Goal: Check status: Check status

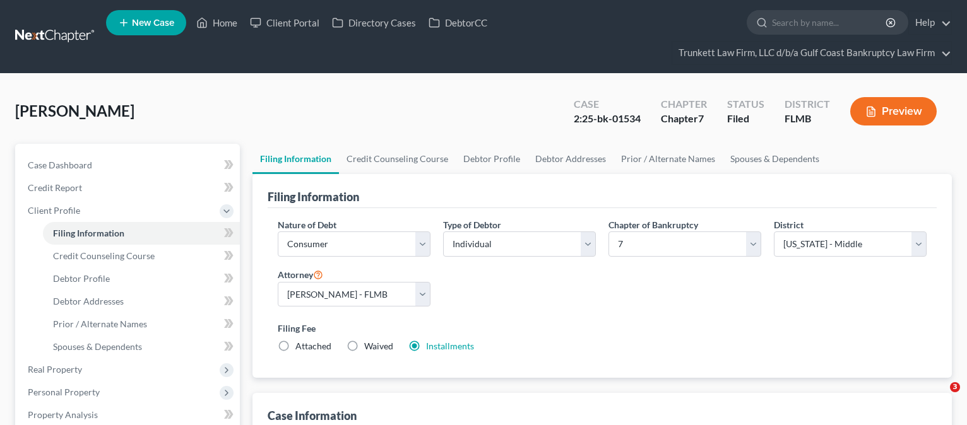
select select "1"
select select "0"
select select "15"
select select "0"
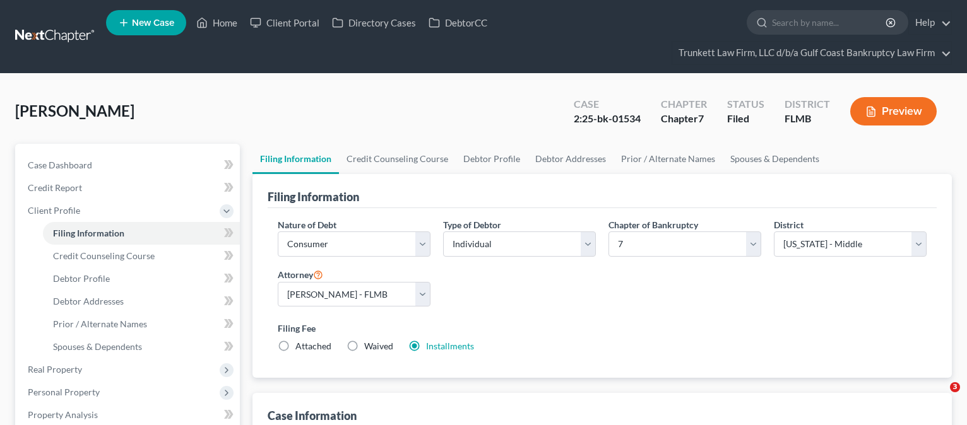
select select "9"
click at [284, 15] on link "Client Portal" at bounding box center [285, 22] width 82 height 23
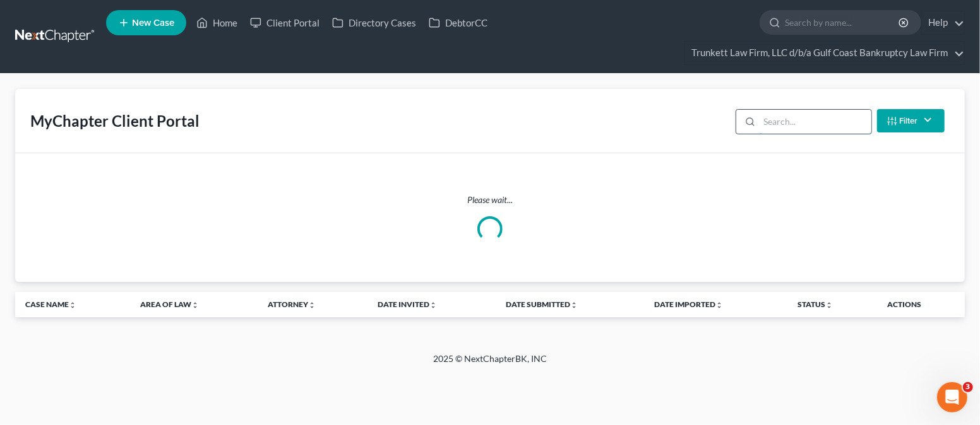
click at [795, 124] on input "search" at bounding box center [815, 122] width 112 height 24
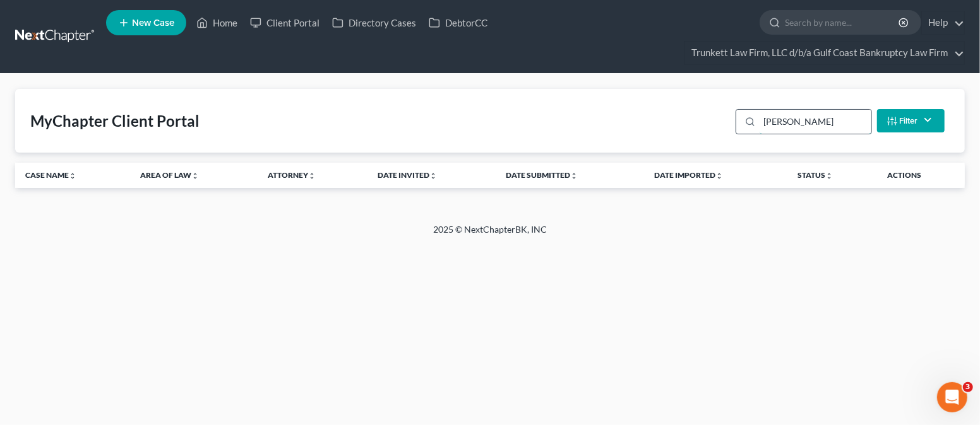
drag, startPoint x: 805, startPoint y: 124, endPoint x: 739, endPoint y: 124, distance: 65.7
click at [739, 124] on div "[PERSON_NAME]" at bounding box center [803, 121] width 136 height 25
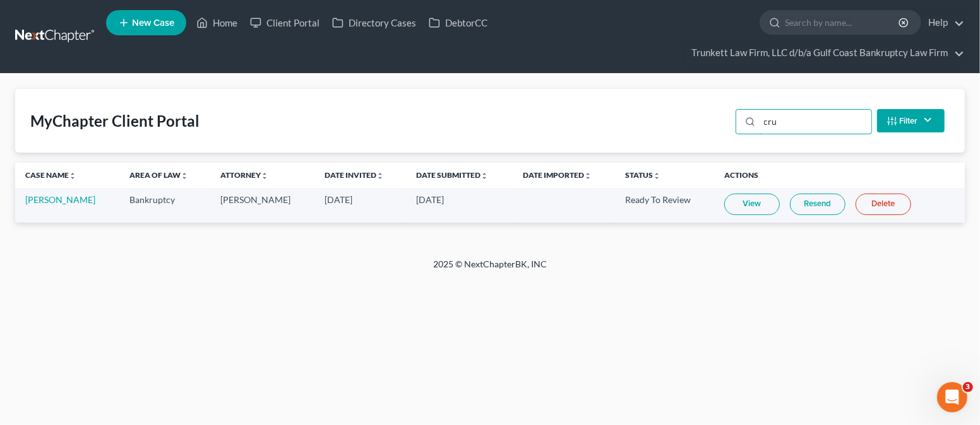
type input "cru"
click at [752, 207] on link "View" at bounding box center [752, 204] width 56 height 21
click at [766, 204] on link "View" at bounding box center [752, 204] width 56 height 21
click at [229, 22] on link "Home" at bounding box center [217, 22] width 54 height 23
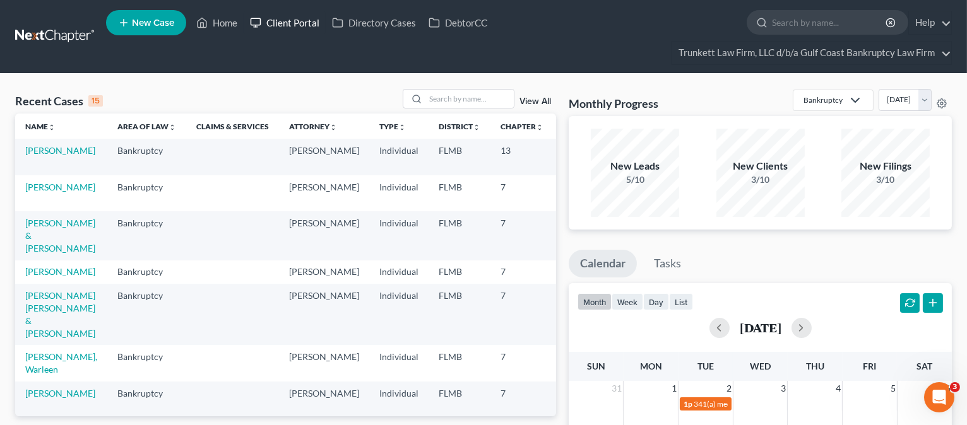
click at [278, 20] on link "Client Portal" at bounding box center [285, 22] width 82 height 23
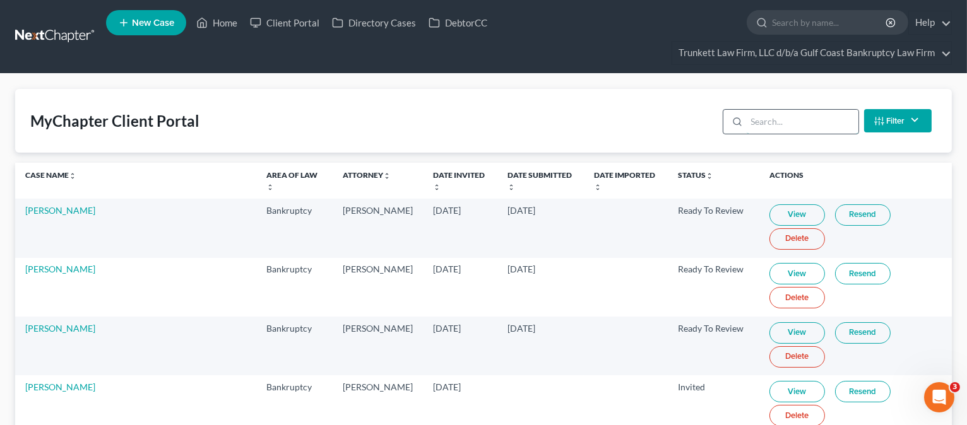
click at [811, 116] on input "search" at bounding box center [803, 122] width 112 height 24
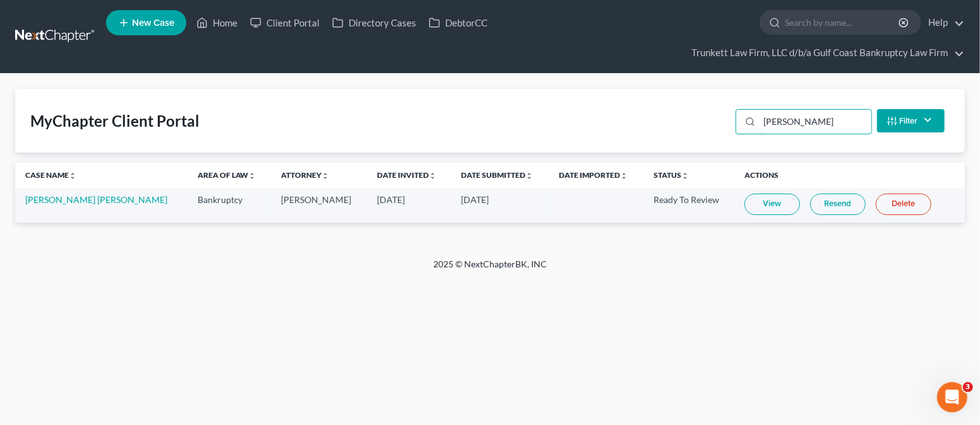
type input "[PERSON_NAME]"
click at [763, 208] on link "View" at bounding box center [772, 204] width 56 height 21
